Goal: Transaction & Acquisition: Purchase product/service

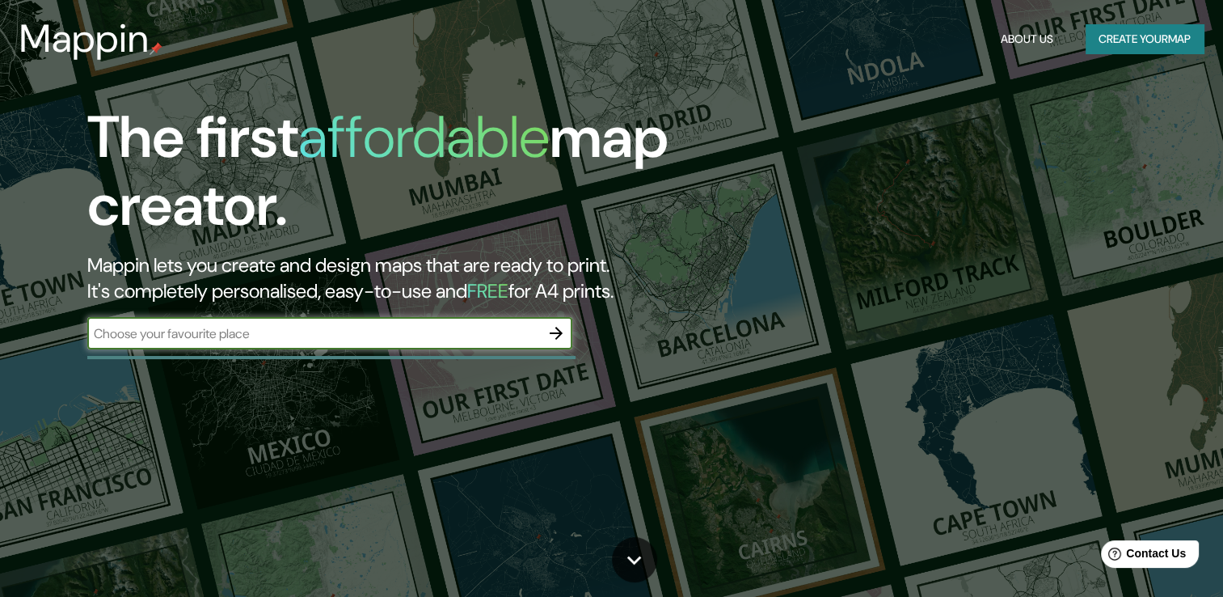
click at [450, 328] on input "text" at bounding box center [313, 333] width 453 height 19
type input "macaé"
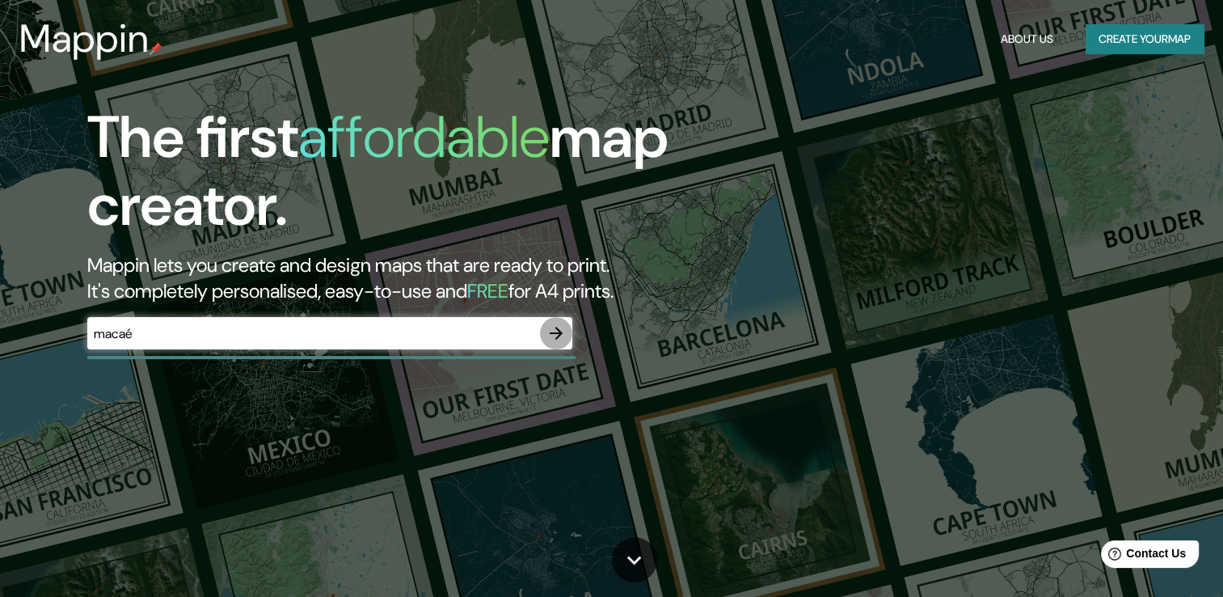
click at [550, 337] on icon "button" at bounding box center [556, 332] width 19 height 19
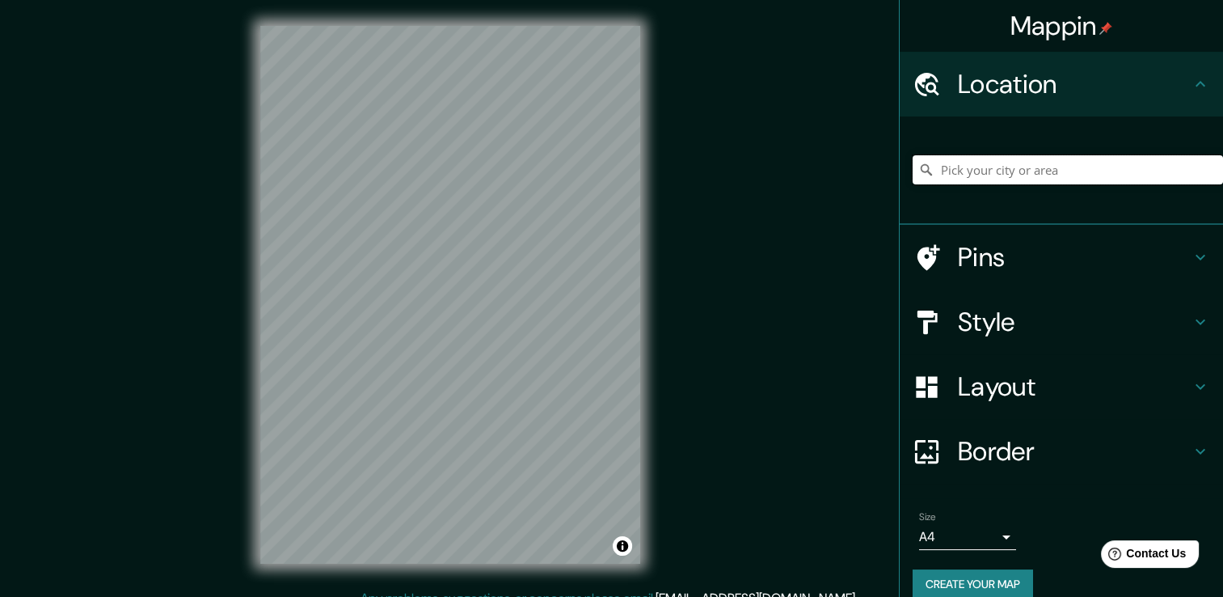
click at [999, 166] on input "Pick your city or area" at bounding box center [1068, 169] width 310 height 29
click at [1026, 172] on input "Pick your city or area" at bounding box center [1068, 169] width 310 height 29
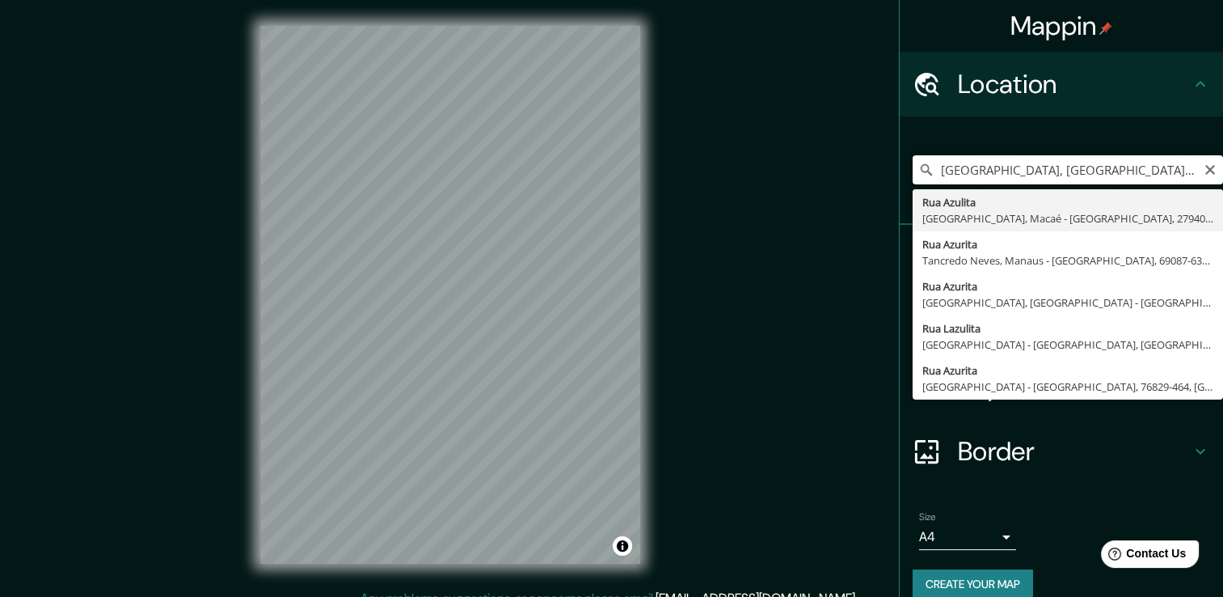
type input "[GEOGRAPHIC_DATA], [GEOGRAPHIC_DATA], 27940-690, [GEOGRAPHIC_DATA]"
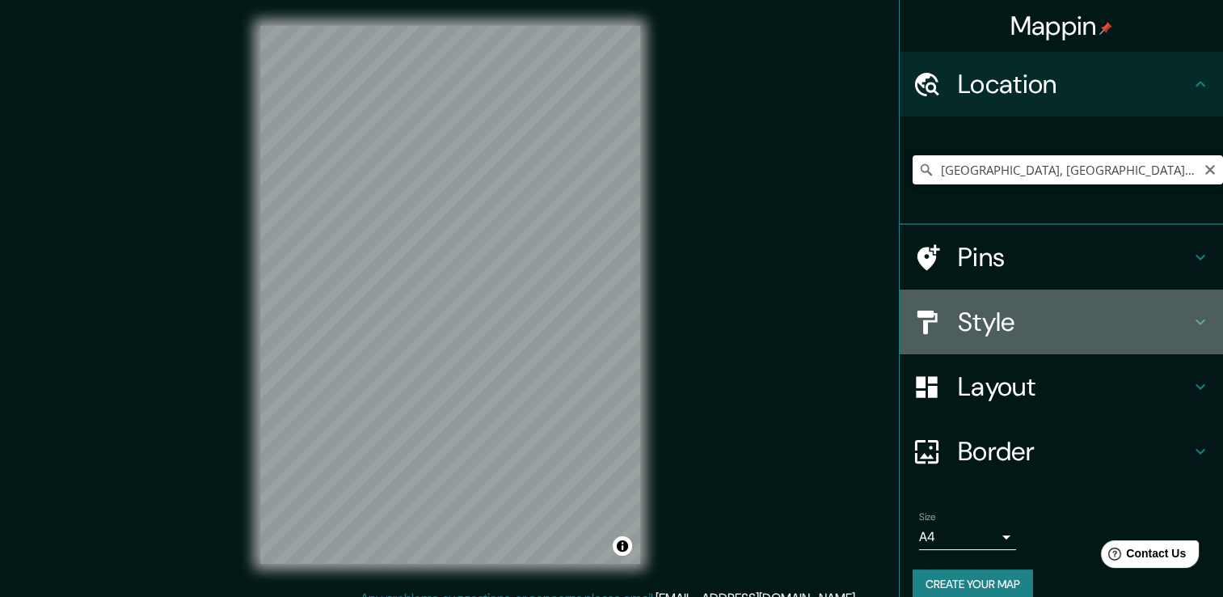
click at [969, 324] on h4 "Style" at bounding box center [1074, 322] width 233 height 32
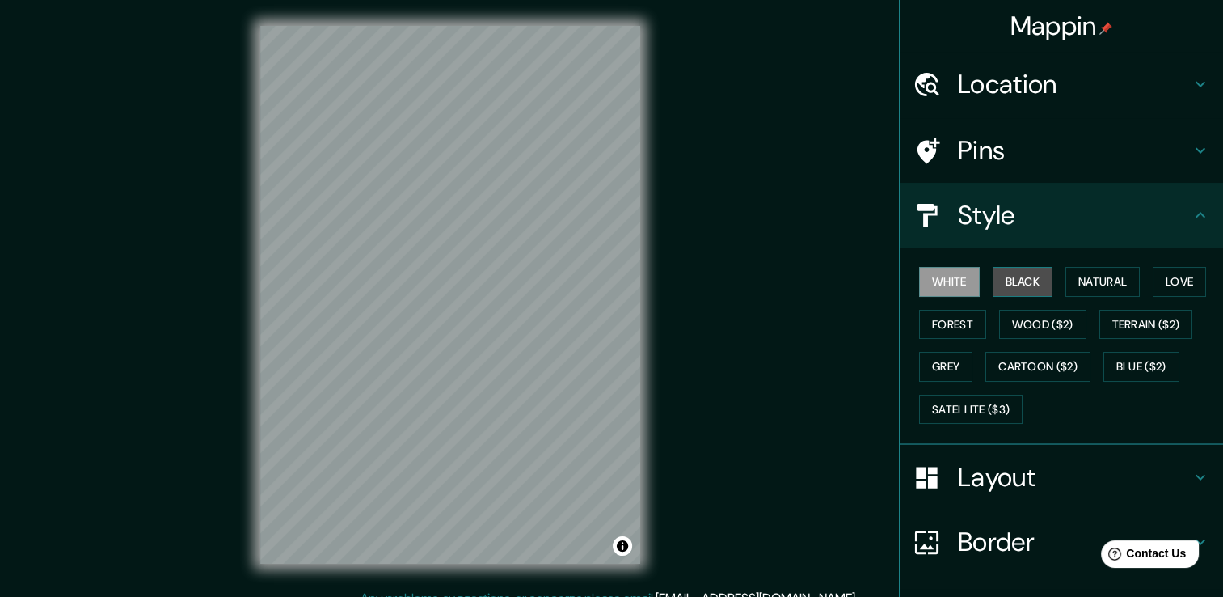
click at [1012, 282] on button "Black" at bounding box center [1023, 282] width 61 height 30
click at [946, 370] on button "Grey" at bounding box center [945, 367] width 53 height 30
click at [1008, 278] on button "Black" at bounding box center [1023, 282] width 61 height 30
click at [925, 367] on button "Grey" at bounding box center [945, 367] width 53 height 30
click at [941, 280] on button "White" at bounding box center [949, 282] width 61 height 30
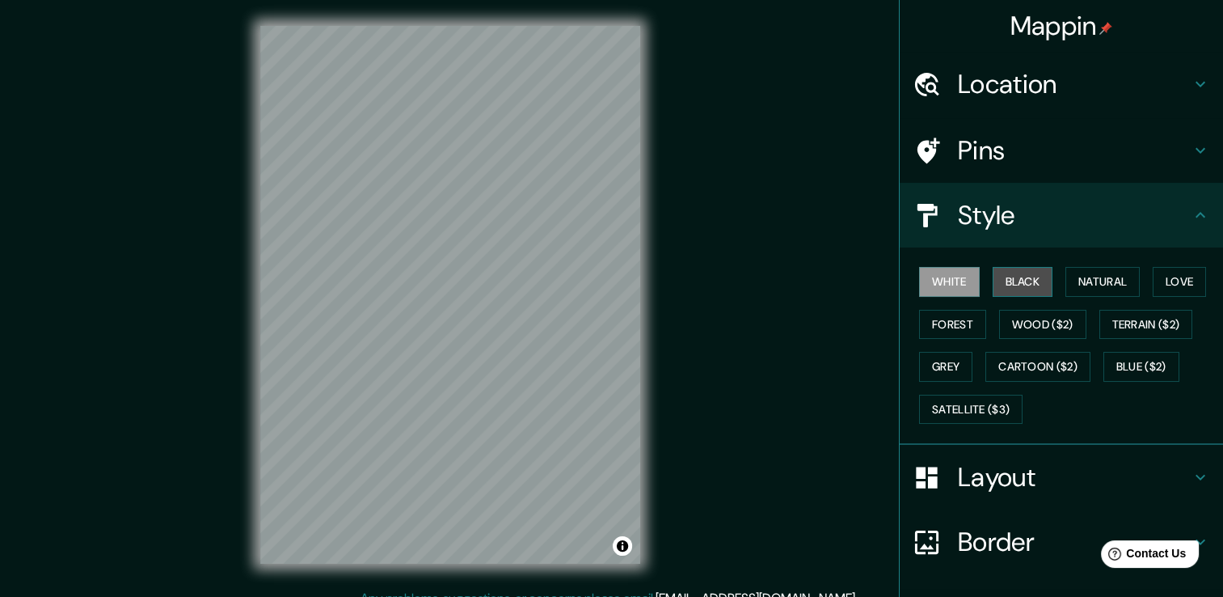
click at [999, 283] on button "Black" at bounding box center [1023, 282] width 61 height 30
click at [1126, 331] on button "Terrain ($2)" at bounding box center [1147, 325] width 94 height 30
click at [1013, 277] on button "Black" at bounding box center [1023, 282] width 61 height 30
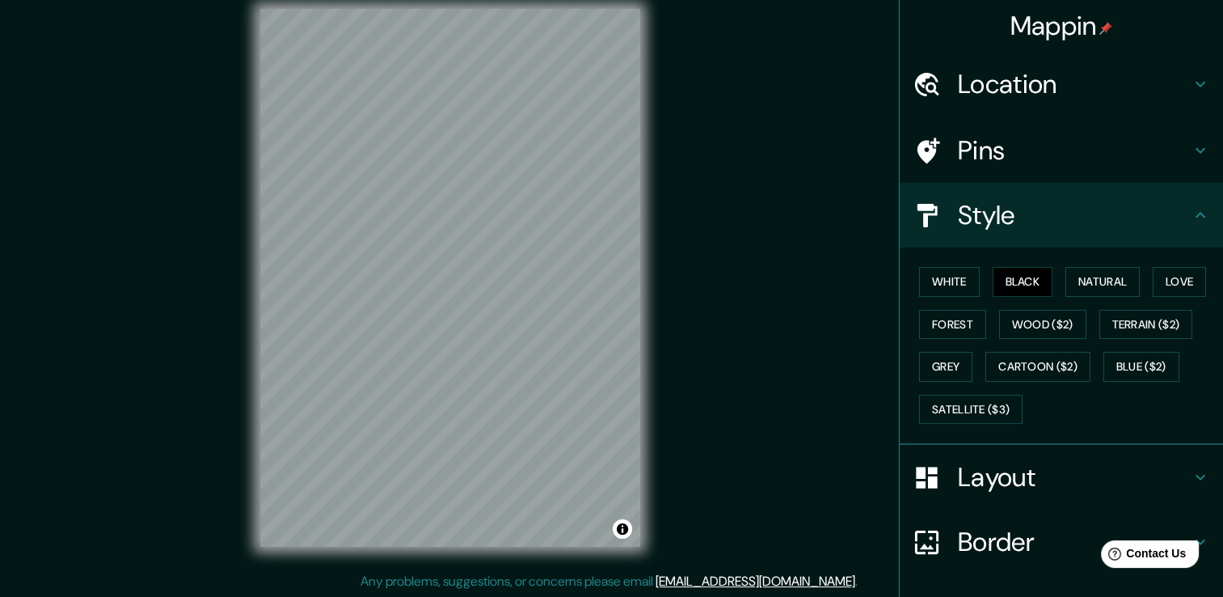
scroll to position [18, 0]
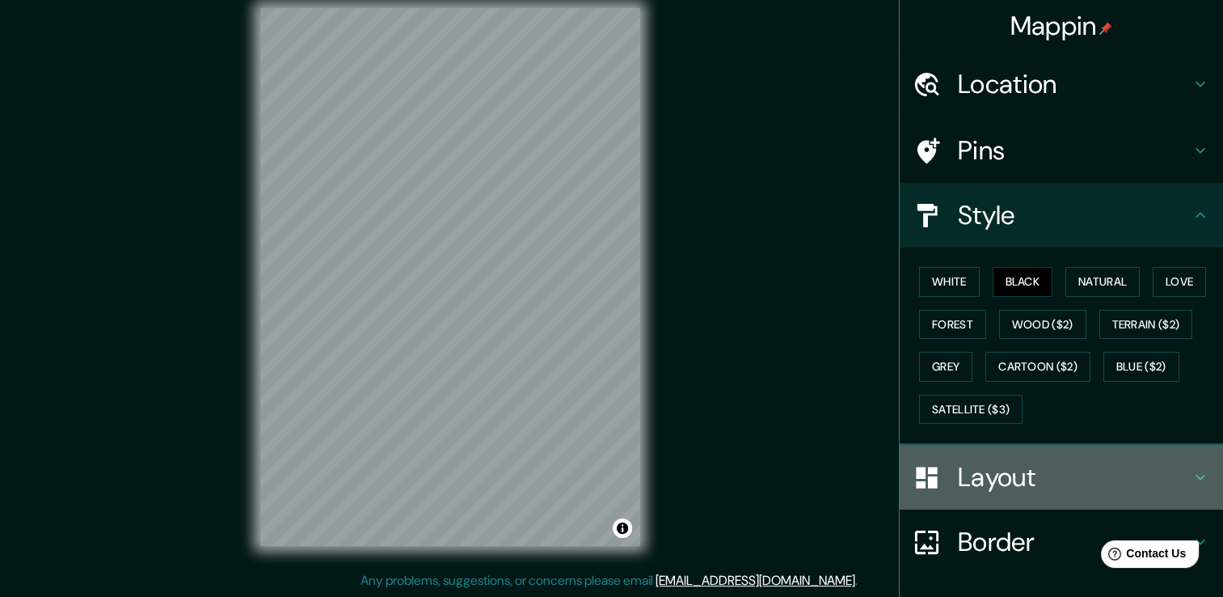
click at [1003, 468] on h4 "Layout" at bounding box center [1074, 477] width 233 height 32
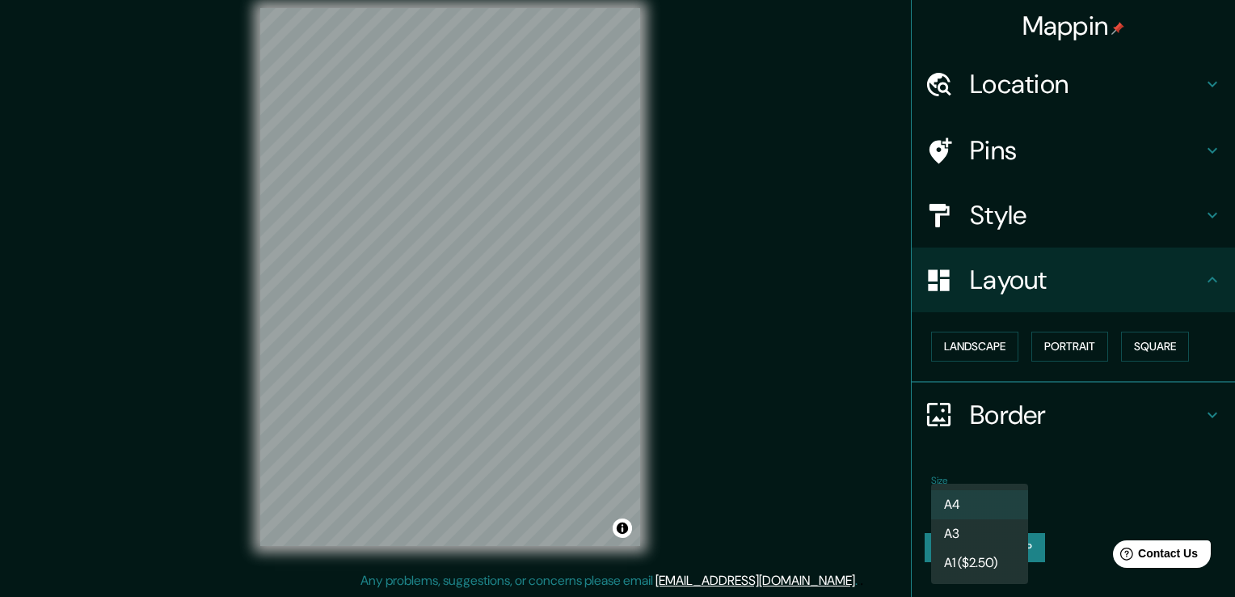
click at [951, 491] on body "Mappin Location [GEOGRAPHIC_DATA], [GEOGRAPHIC_DATA], 27940-690, [GEOGRAPHIC_DA…" at bounding box center [617, 280] width 1235 height 597
click at [969, 523] on li "A3" at bounding box center [979, 533] width 97 height 29
click at [994, 504] on body "Mappin Location [GEOGRAPHIC_DATA], [GEOGRAPHIC_DATA], 27940-690, [GEOGRAPHIC_DA…" at bounding box center [617, 280] width 1235 height 597
click at [987, 508] on li "A4" at bounding box center [979, 504] width 97 height 29
type input "single"
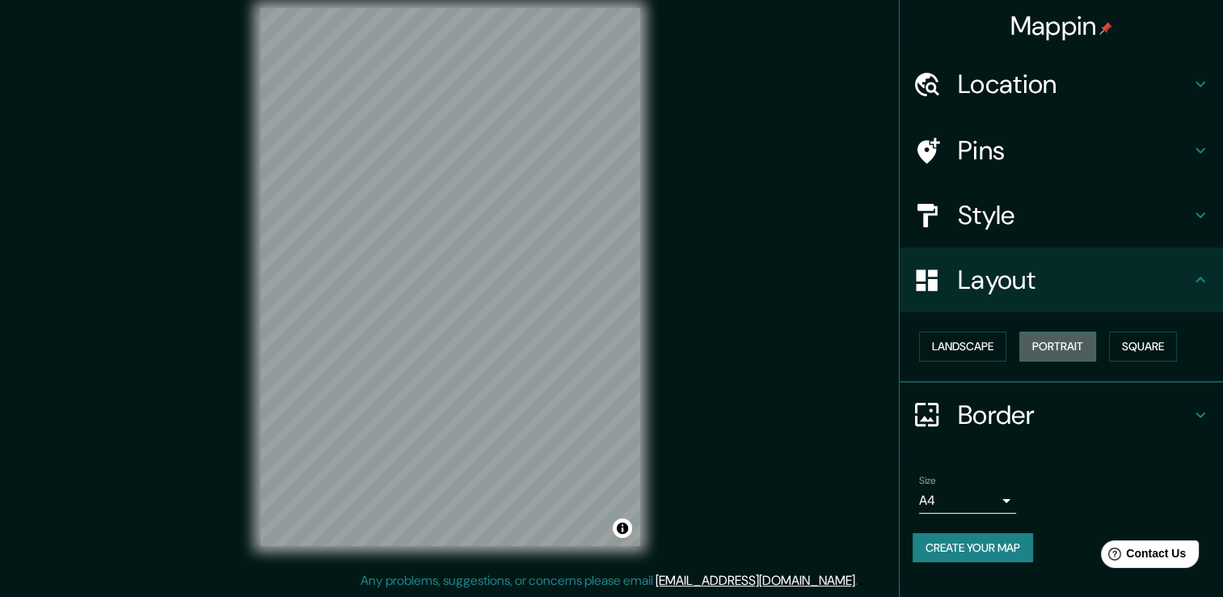
click at [1052, 340] on button "Portrait" at bounding box center [1058, 347] width 77 height 30
click at [971, 348] on button "Landscape" at bounding box center [962, 347] width 87 height 30
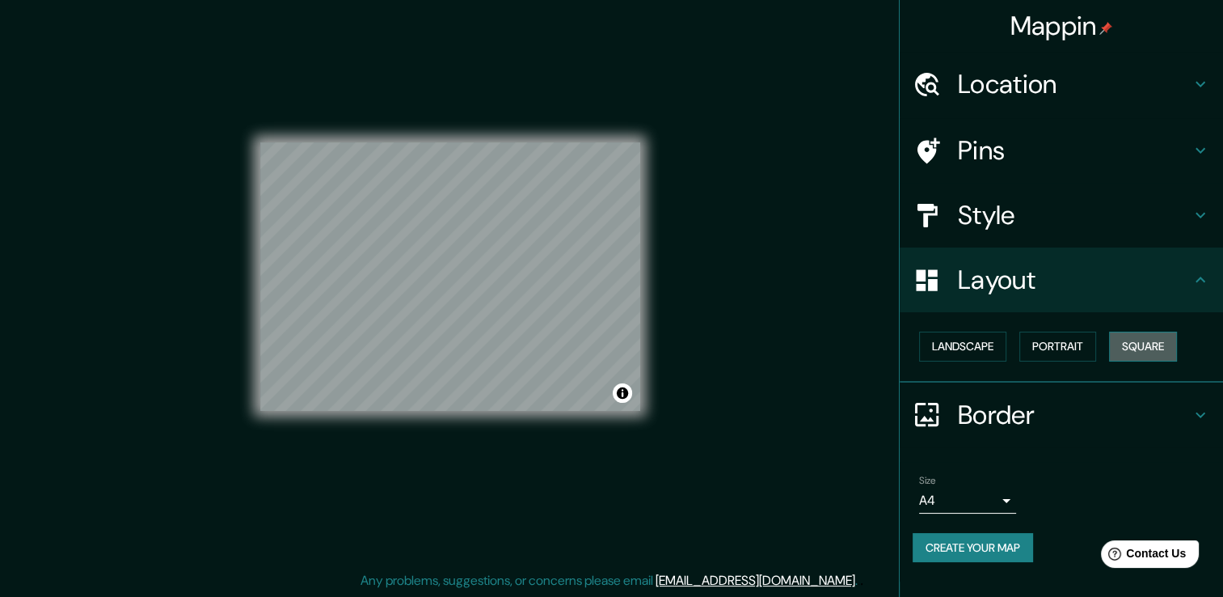
click at [1130, 350] on button "Square" at bounding box center [1143, 347] width 68 height 30
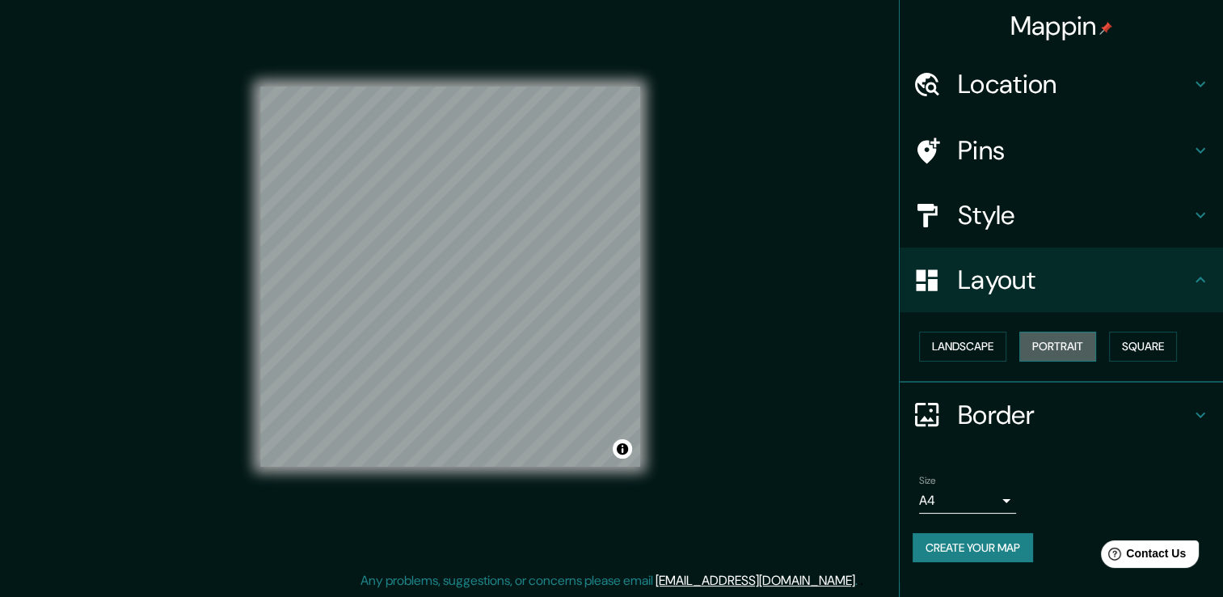
click at [1058, 341] on button "Portrait" at bounding box center [1058, 347] width 77 height 30
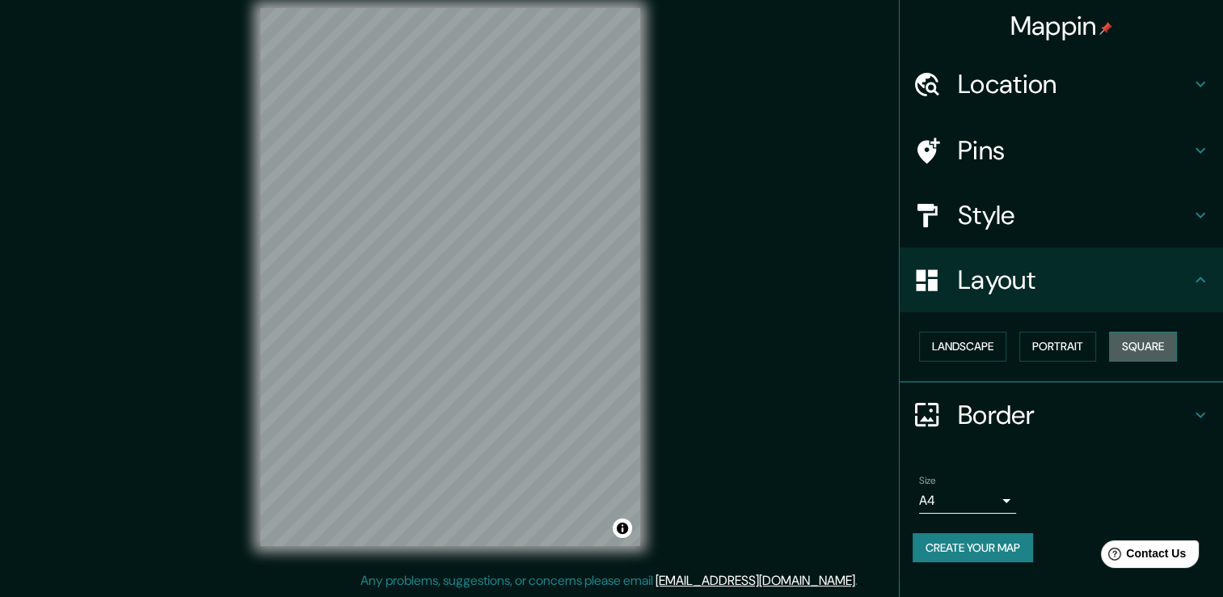
click at [1139, 344] on button "Square" at bounding box center [1143, 347] width 68 height 30
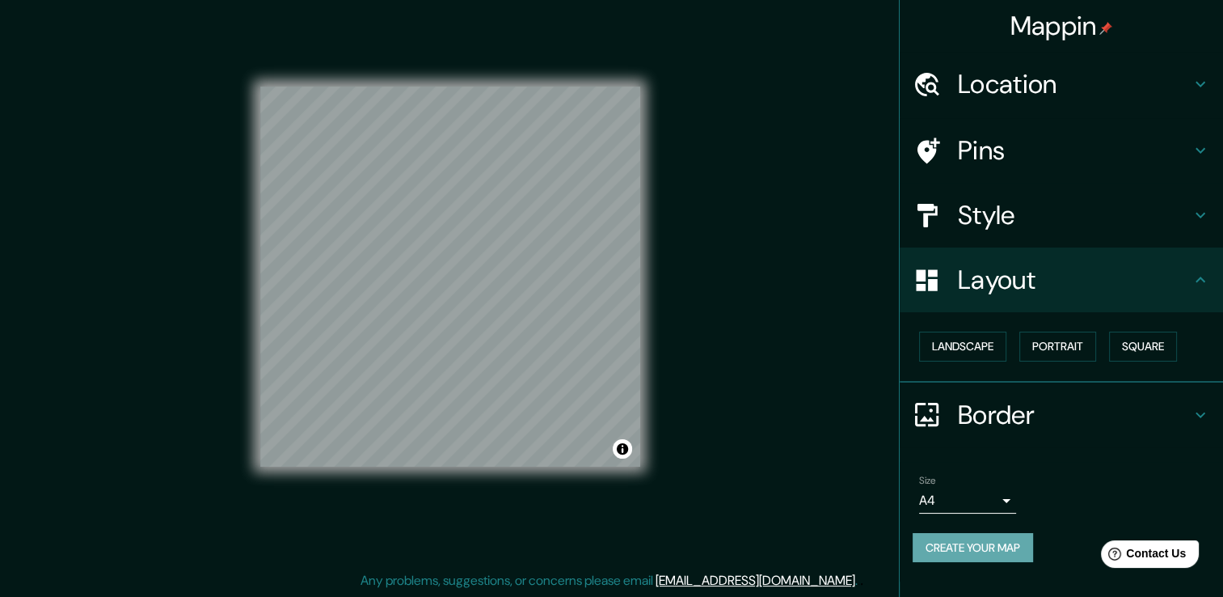
click at [1003, 549] on button "Create your map" at bounding box center [973, 548] width 120 height 30
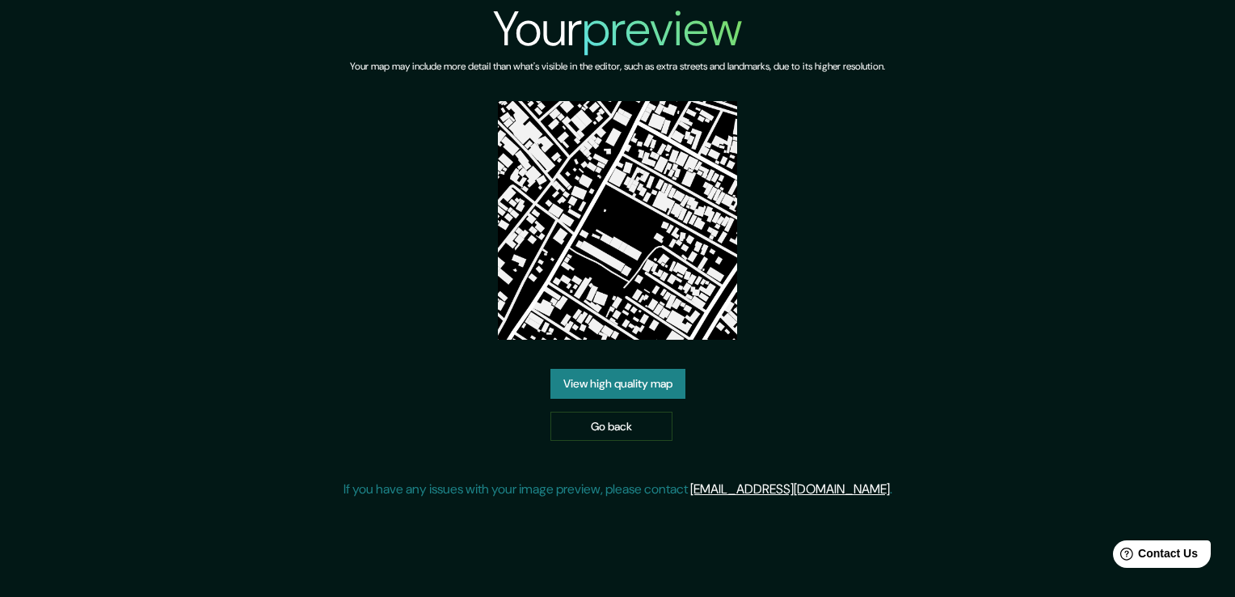
click at [644, 375] on link "View high quality map" at bounding box center [618, 384] width 135 height 30
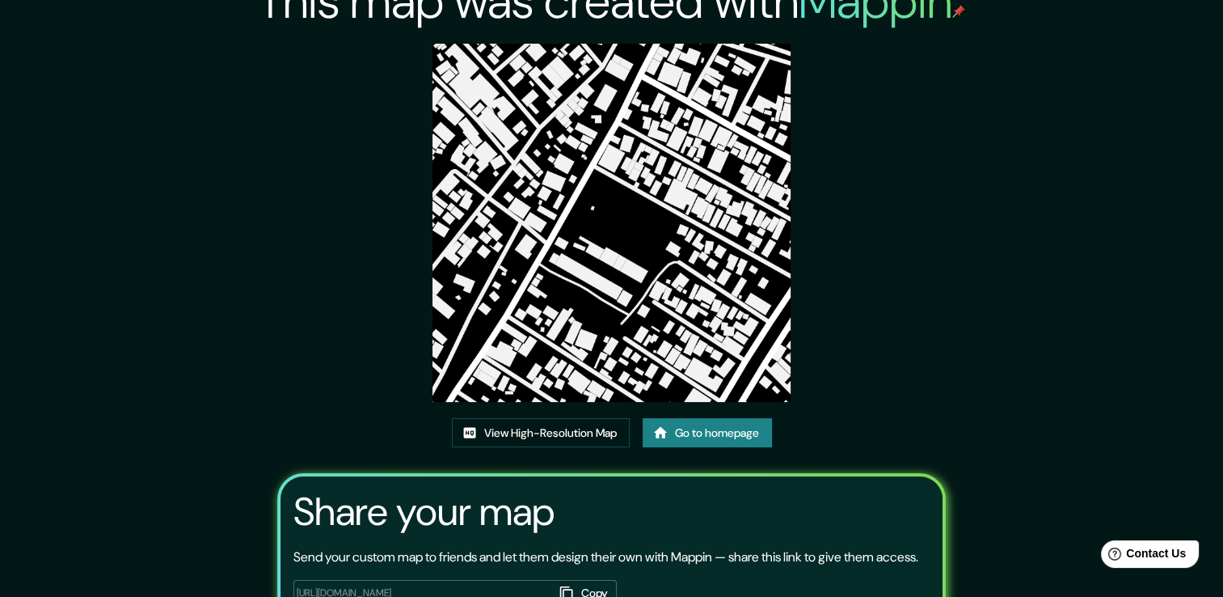
scroll to position [20, 0]
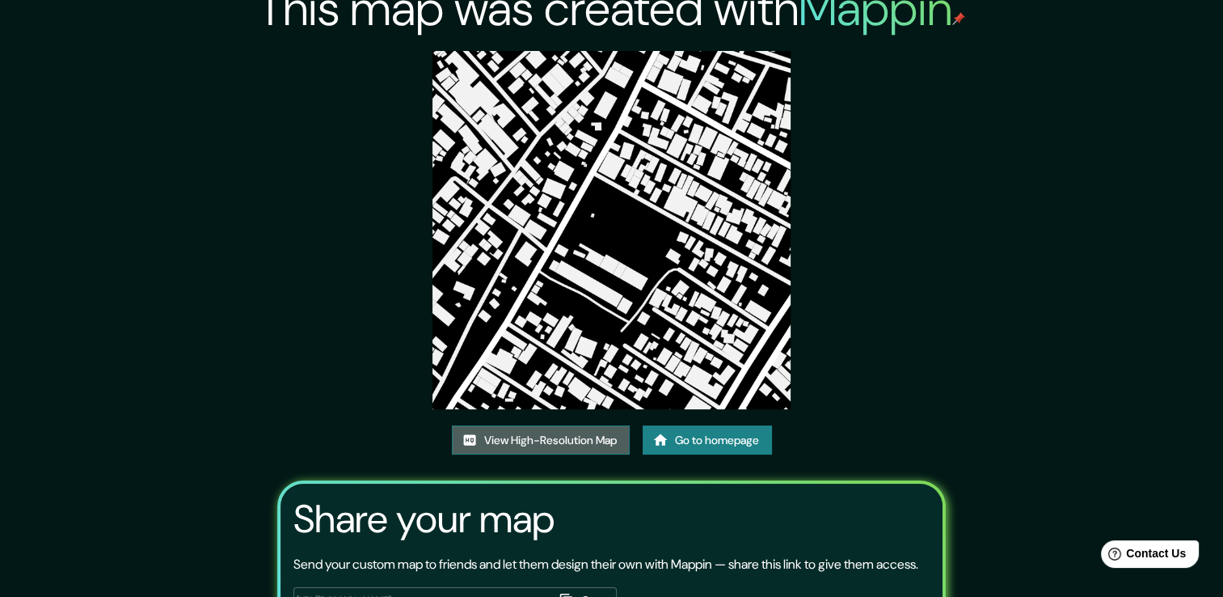
click at [592, 442] on link "View High-Resolution Map" at bounding box center [541, 440] width 178 height 30
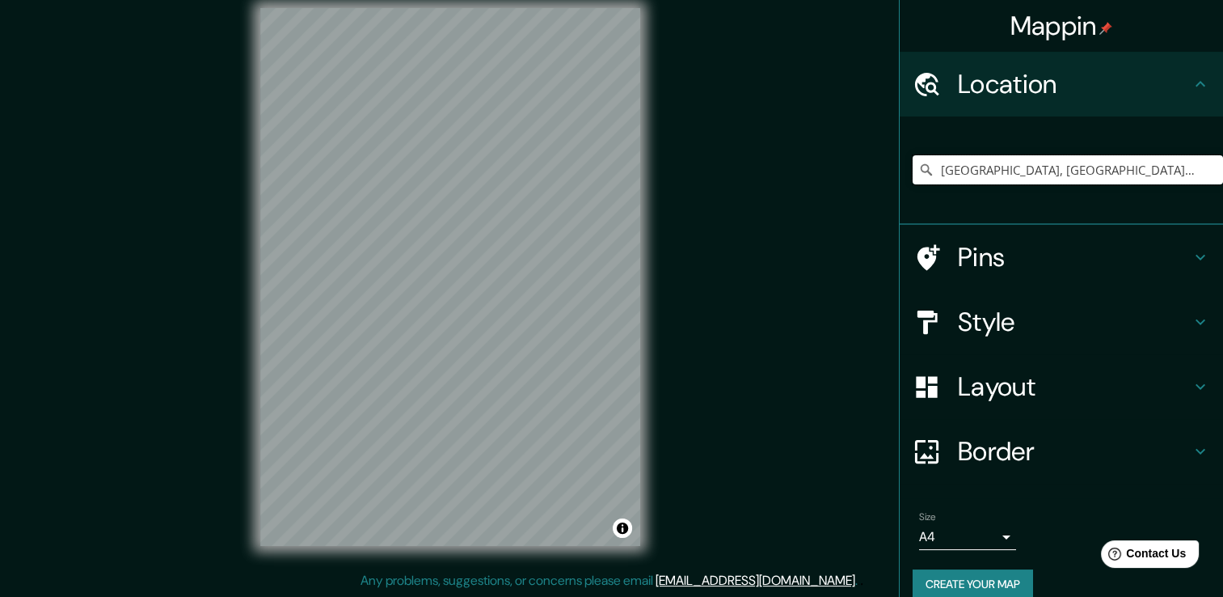
click at [1012, 173] on input "[GEOGRAPHIC_DATA], [GEOGRAPHIC_DATA], 27940-690, [GEOGRAPHIC_DATA]" at bounding box center [1068, 169] width 310 height 29
click at [1097, 180] on input "[GEOGRAPHIC_DATA], [GEOGRAPHIC_DATA], 27940-690, [GEOGRAPHIC_DATA]" at bounding box center [1068, 169] width 310 height 29
click at [1014, 163] on input "[GEOGRAPHIC_DATA], [GEOGRAPHIC_DATA], 27940-690, [GEOGRAPHIC_DATA]" at bounding box center [1068, 169] width 310 height 29
drag, startPoint x: 1196, startPoint y: 170, endPoint x: 817, endPoint y: 154, distance: 379.5
click at [817, 154] on div "Mappin Location Rua Azulita, Riviera Fluminense, Macaé - Rio de Janeiro, 27940-…" at bounding box center [611, 289] width 1223 height 615
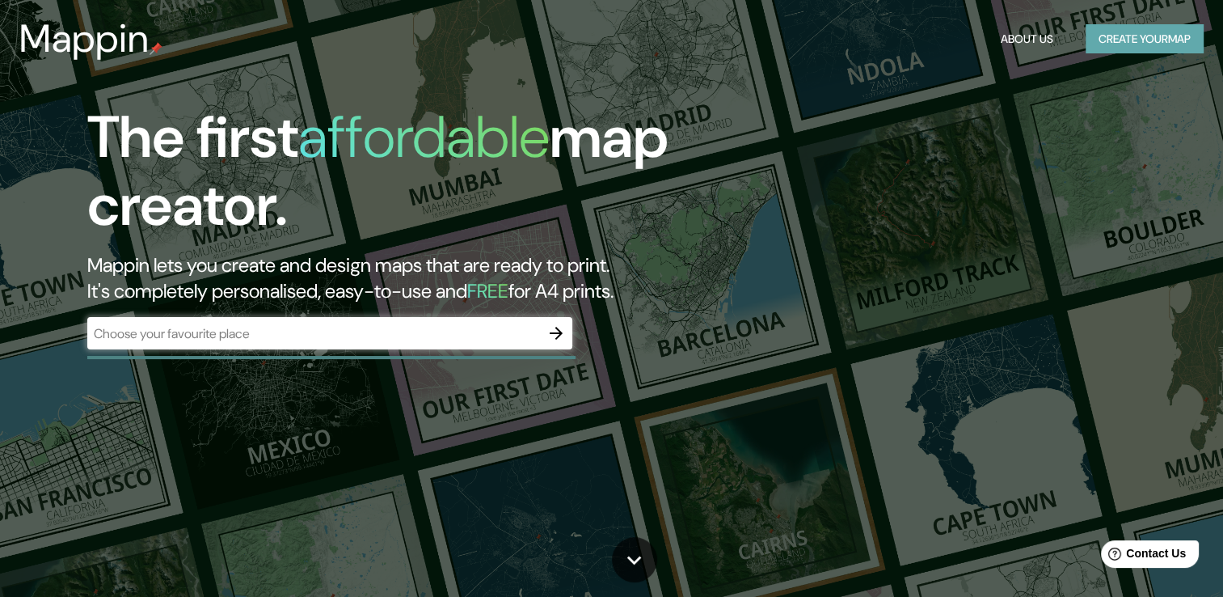
click at [1155, 30] on button "Create your map" at bounding box center [1145, 39] width 118 height 30
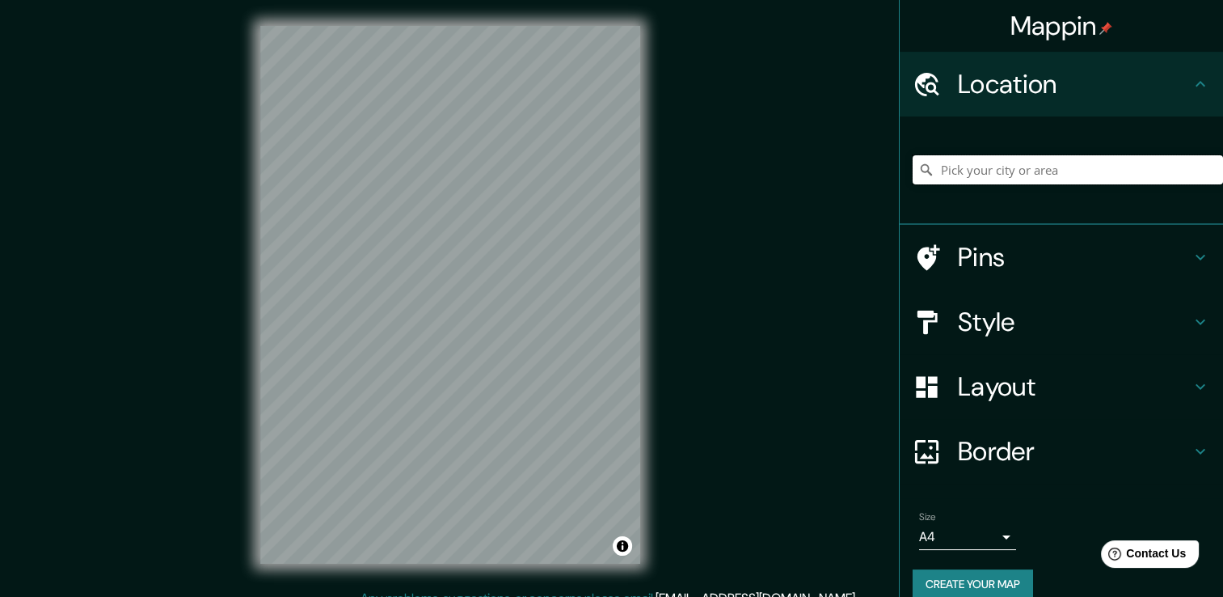
click at [1035, 170] on input "Pick your city or area" at bounding box center [1068, 169] width 310 height 29
type input "[GEOGRAPHIC_DATA], [GEOGRAPHIC_DATA], 27940-690, [GEOGRAPHIC_DATA]"
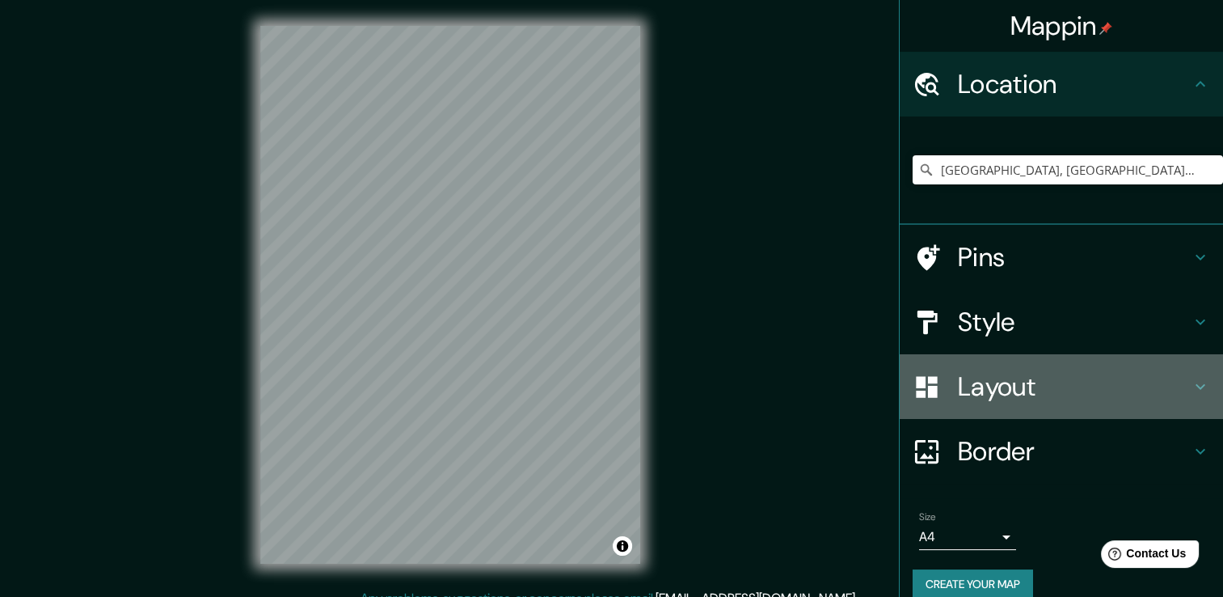
click at [958, 388] on h4 "Layout" at bounding box center [1074, 386] width 233 height 32
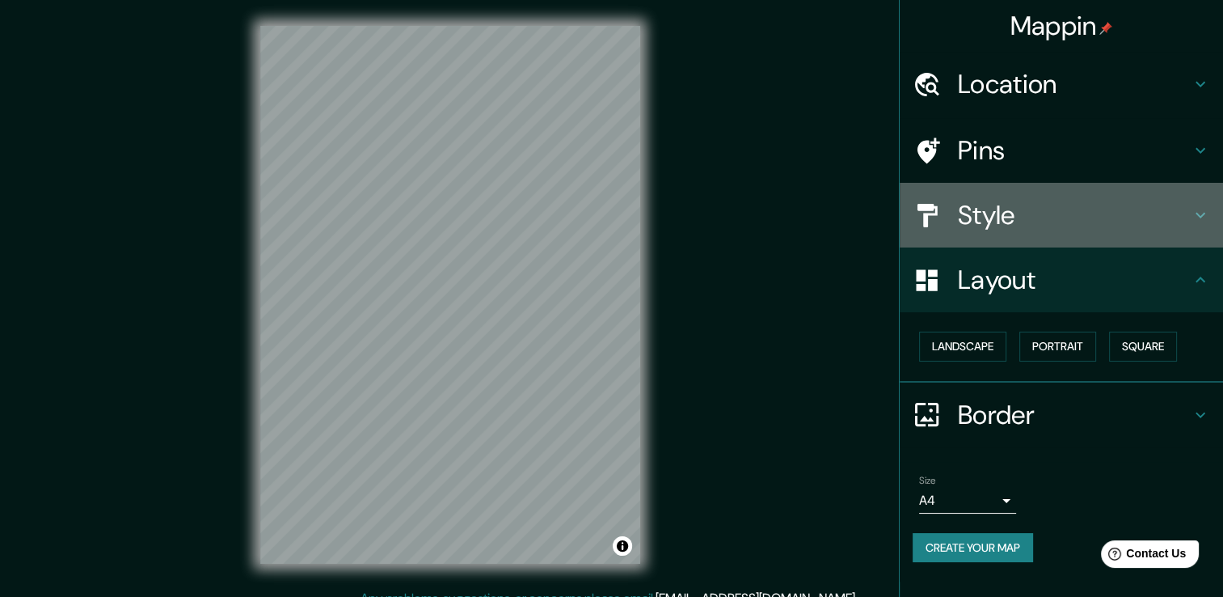
click at [1005, 230] on h4 "Style" at bounding box center [1074, 215] width 233 height 32
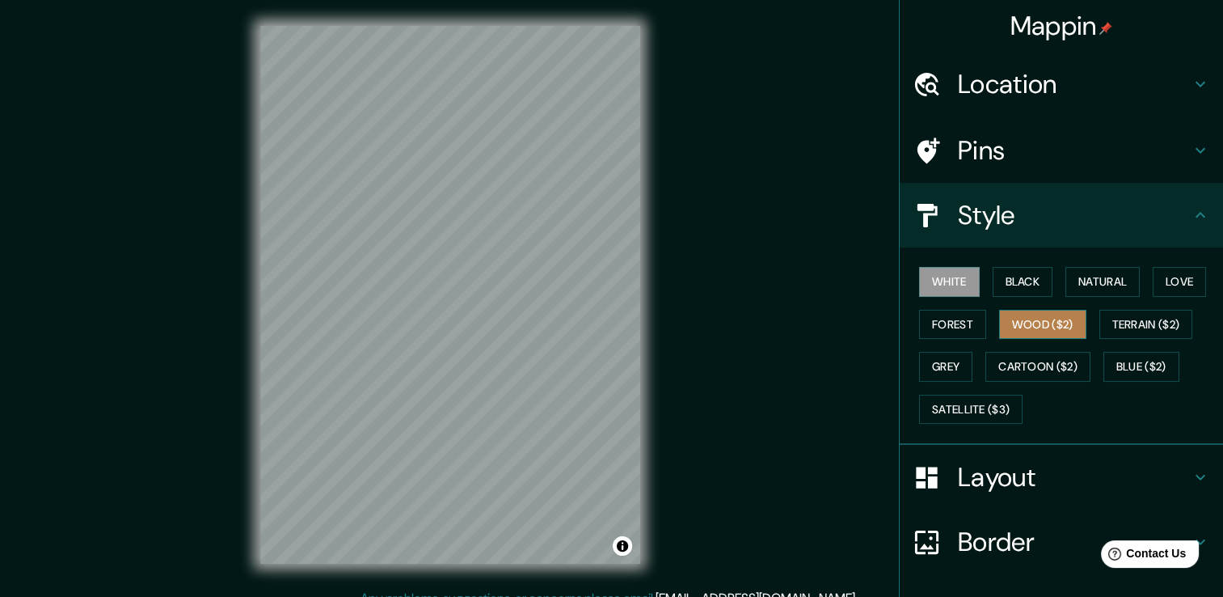
click at [1022, 311] on button "Wood ($2)" at bounding box center [1042, 325] width 87 height 30
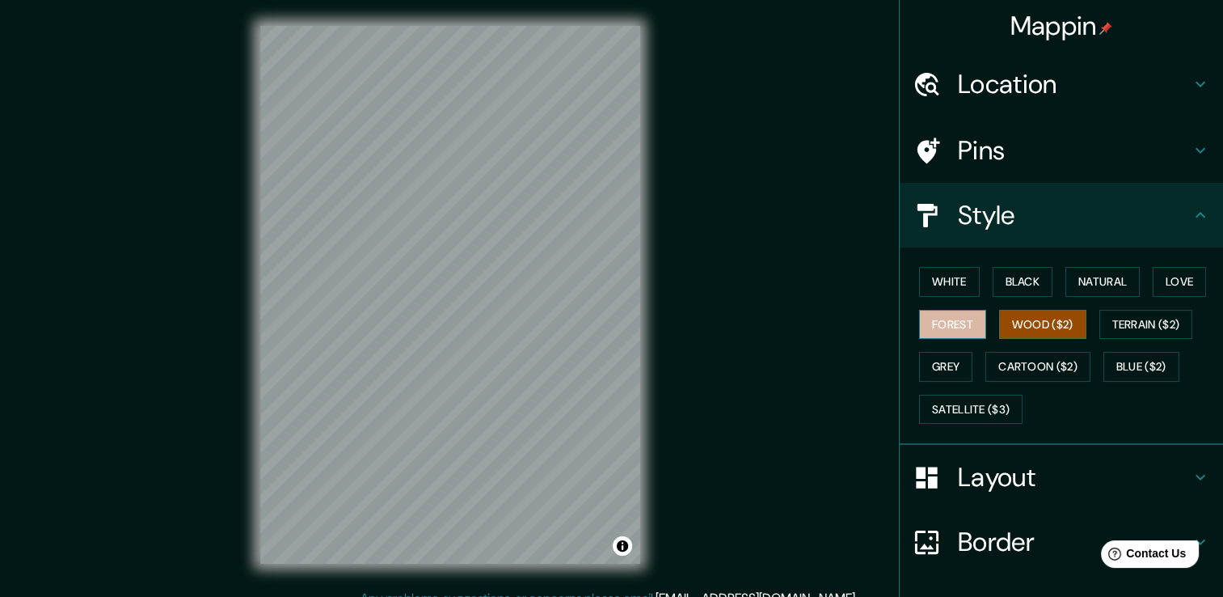
click at [964, 323] on button "Forest" at bounding box center [952, 325] width 67 height 30
click at [993, 280] on button "Black" at bounding box center [1023, 282] width 61 height 30
click at [1012, 165] on h4 "Pins" at bounding box center [1074, 150] width 233 height 32
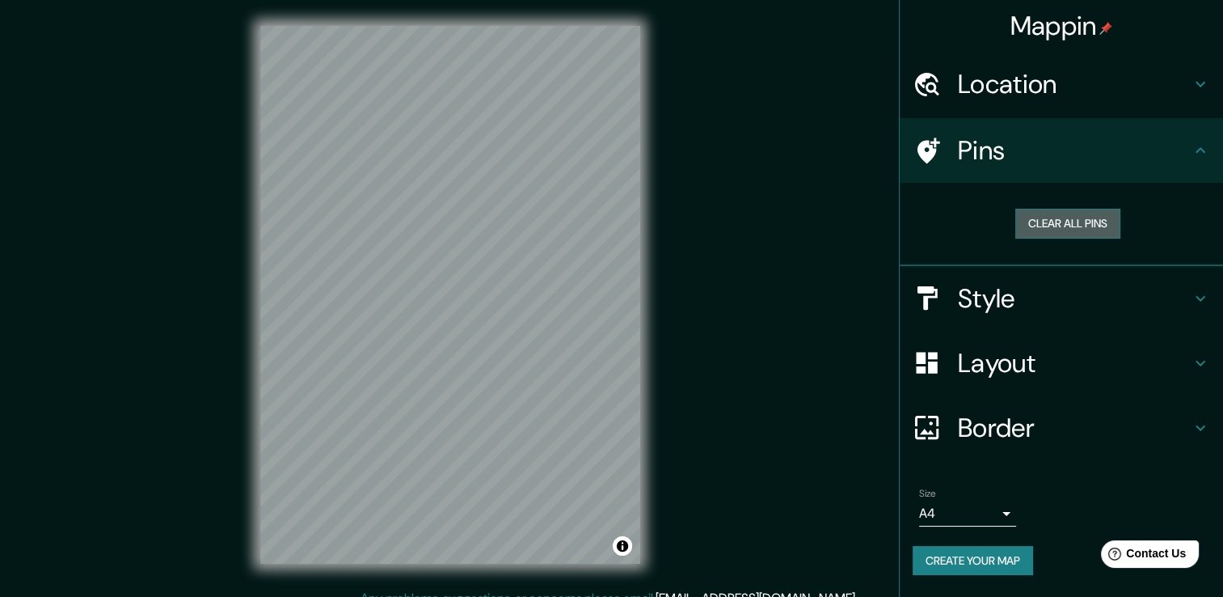
click at [1040, 226] on button "Clear all pins" at bounding box center [1068, 224] width 105 height 30
click at [1067, 218] on button "Clear all pins" at bounding box center [1068, 224] width 105 height 30
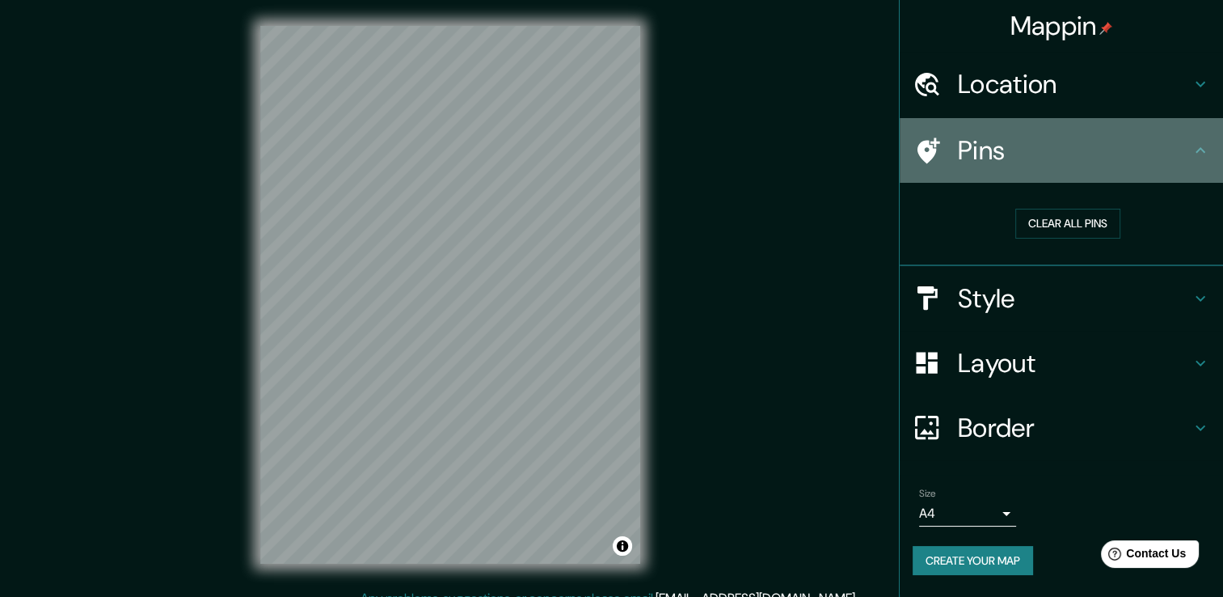
click at [1066, 175] on div "Pins" at bounding box center [1061, 150] width 323 height 65
